Goal: Information Seeking & Learning: Learn about a topic

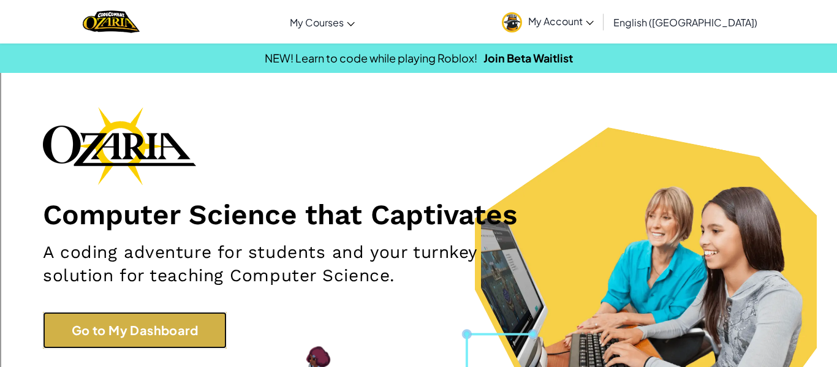
click at [70, 331] on link "Go to My Dashboard" at bounding box center [135, 330] width 184 height 37
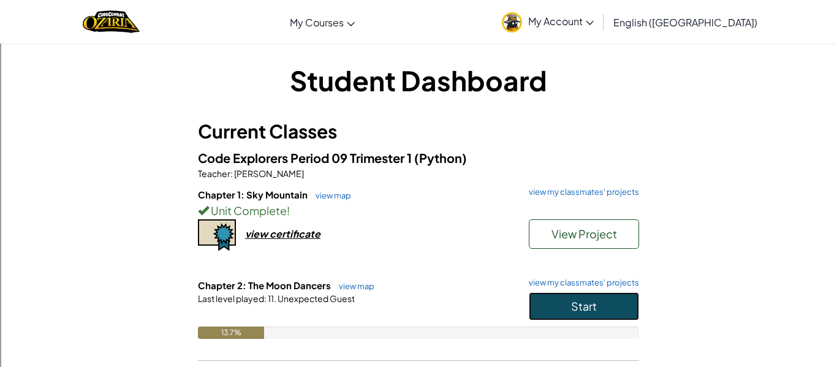
click at [622, 308] on button "Start" at bounding box center [584, 306] width 110 height 28
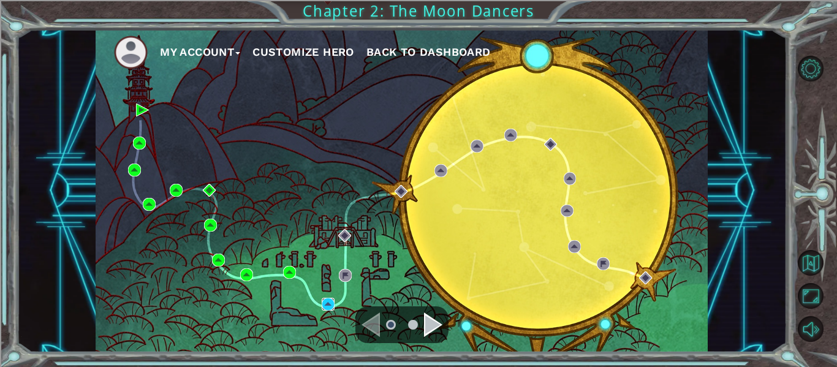
click at [329, 302] on img at bounding box center [328, 304] width 13 height 13
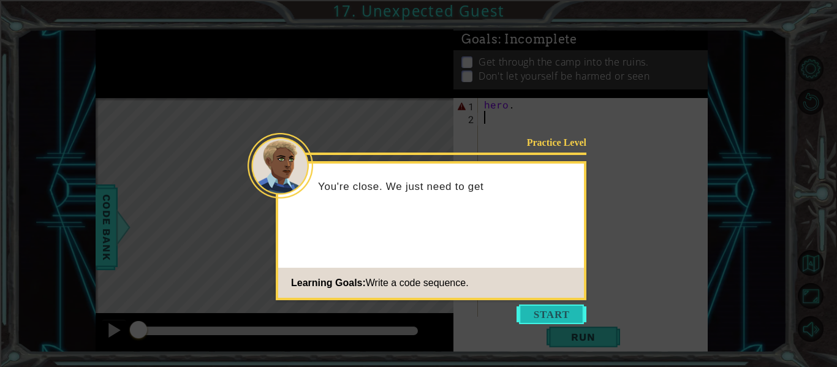
click at [576, 318] on button "Start" at bounding box center [552, 315] width 70 height 20
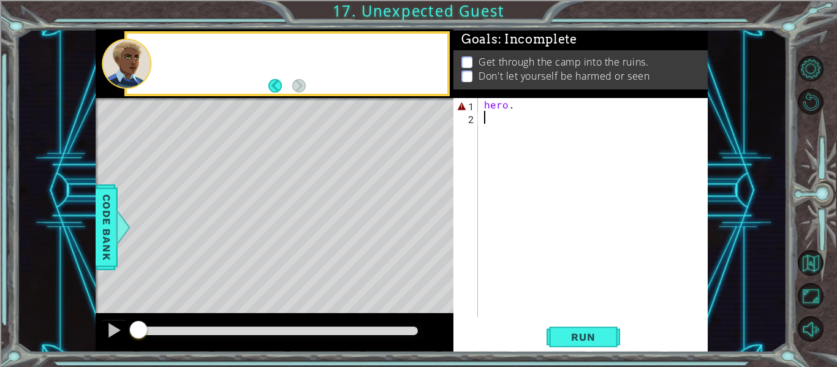
click at [561, 314] on div "hero ." at bounding box center [597, 220] width 230 height 245
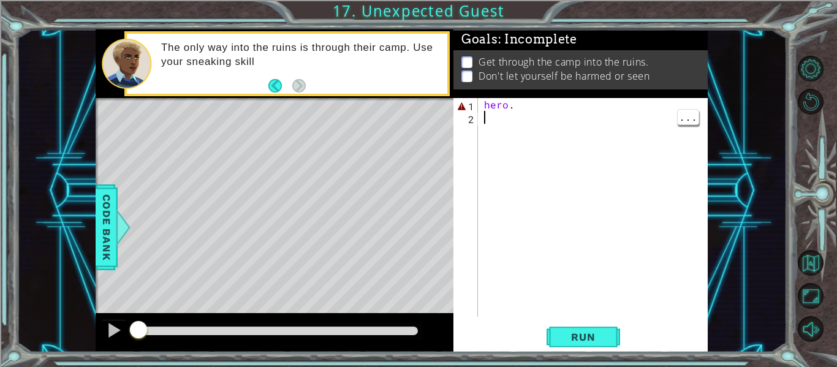
click at [598, 107] on div "hero ." at bounding box center [597, 220] width 230 height 245
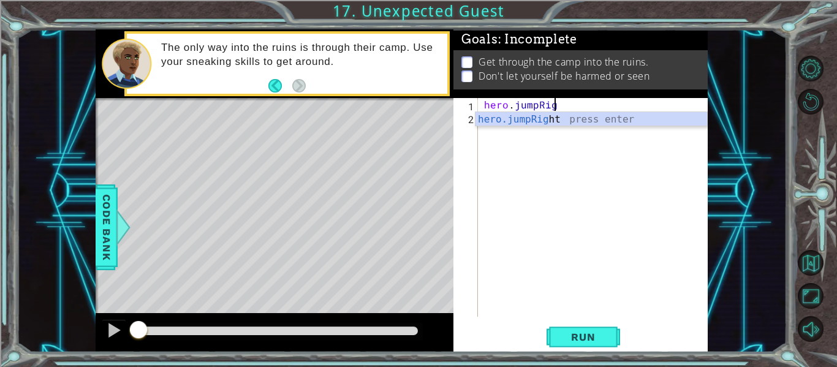
scroll to position [0, 4]
type textarea "hero.jumpRight"
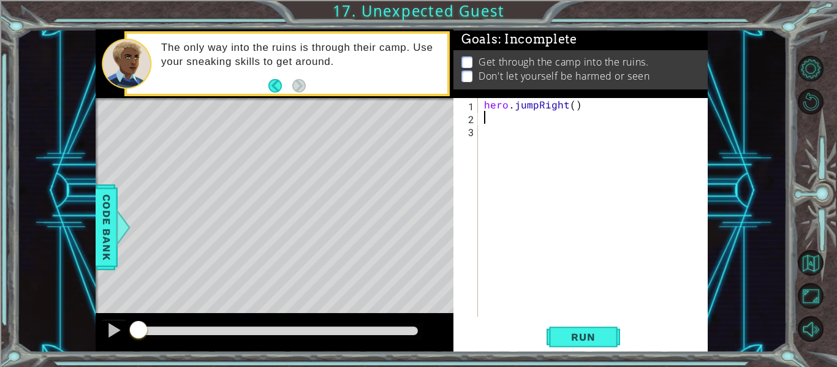
scroll to position [0, 0]
type textarea "hero.jumpRight()"
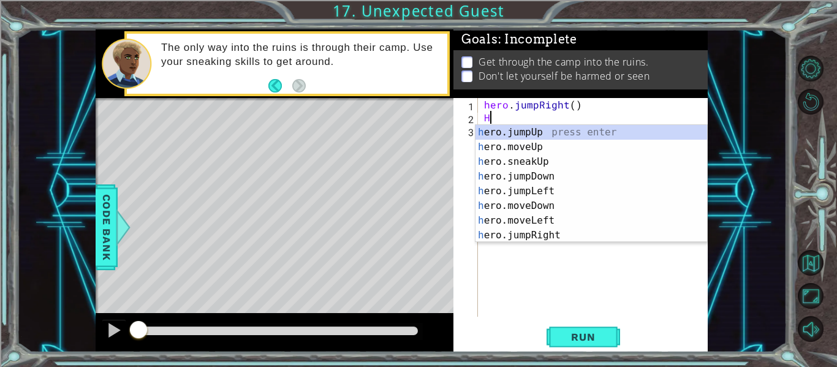
type textarea "H"
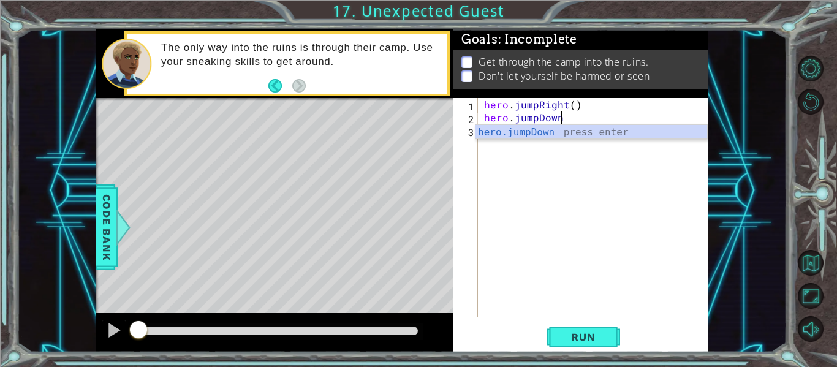
scroll to position [0, 4]
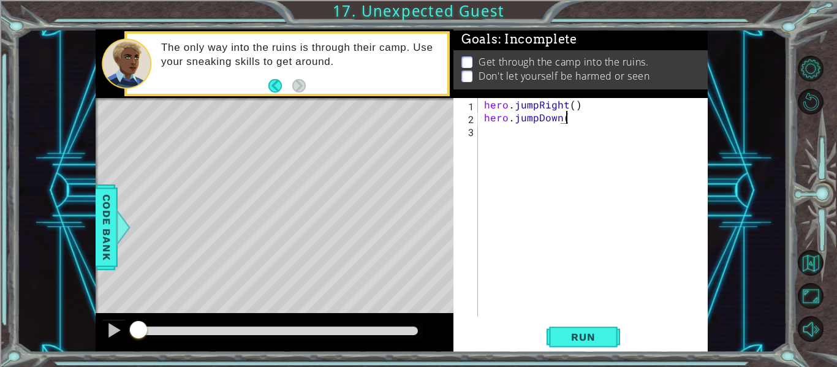
type textarea "hero.jumpDown()"
type textarea "hero.sneakDown(2)"
click at [591, 346] on button "Run" at bounding box center [584, 337] width 74 height 25
